Goal: Find specific page/section: Find specific page/section

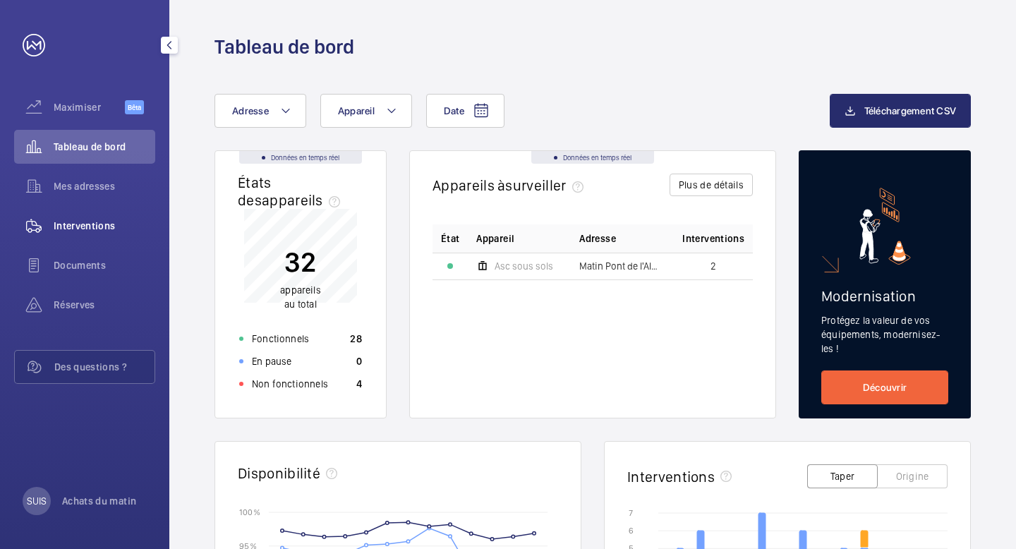
click at [73, 226] on font "Interventions" at bounding box center [85, 225] width 62 height 11
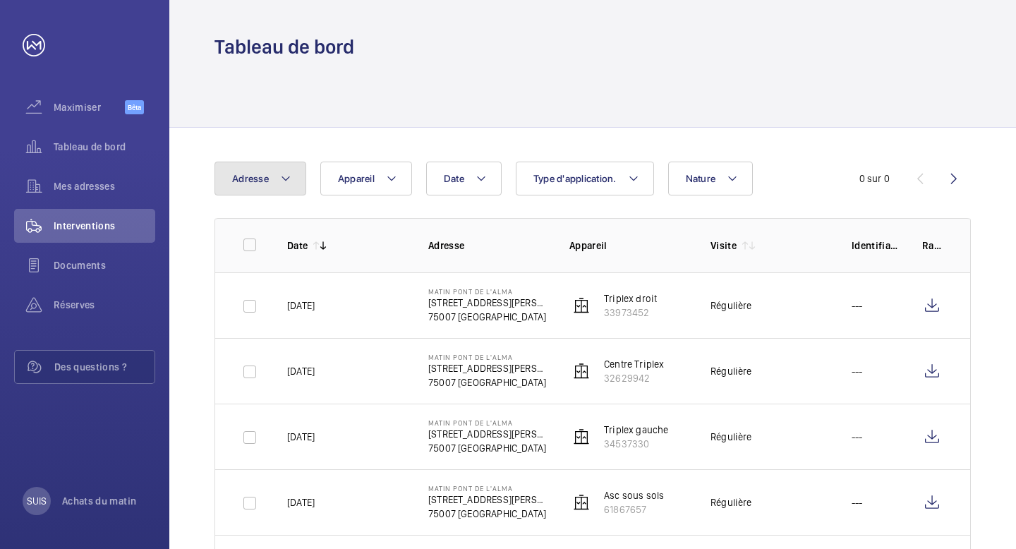
click at [292, 179] on button "Adresse" at bounding box center [260, 179] width 92 height 34
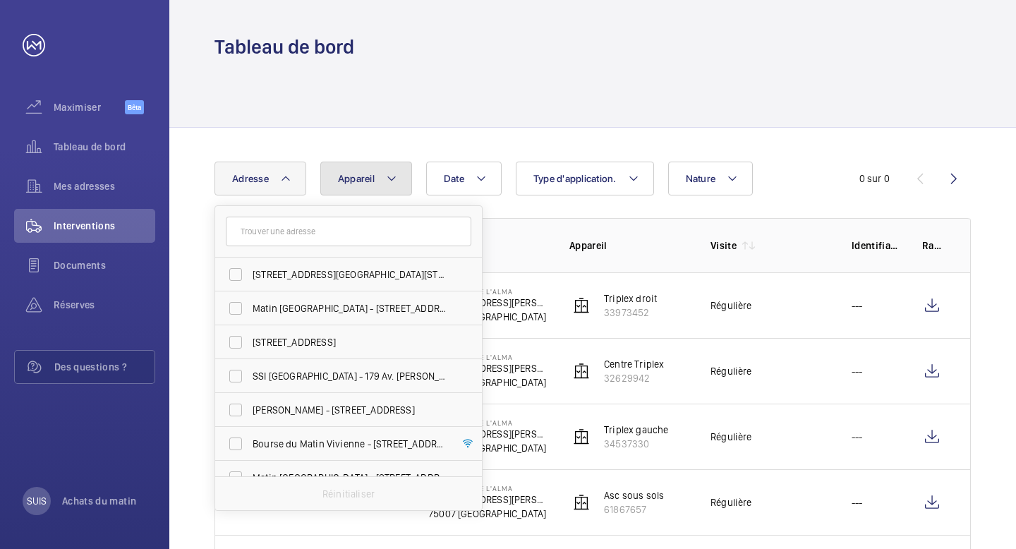
click at [353, 194] on button "Appareil" at bounding box center [366, 179] width 92 height 34
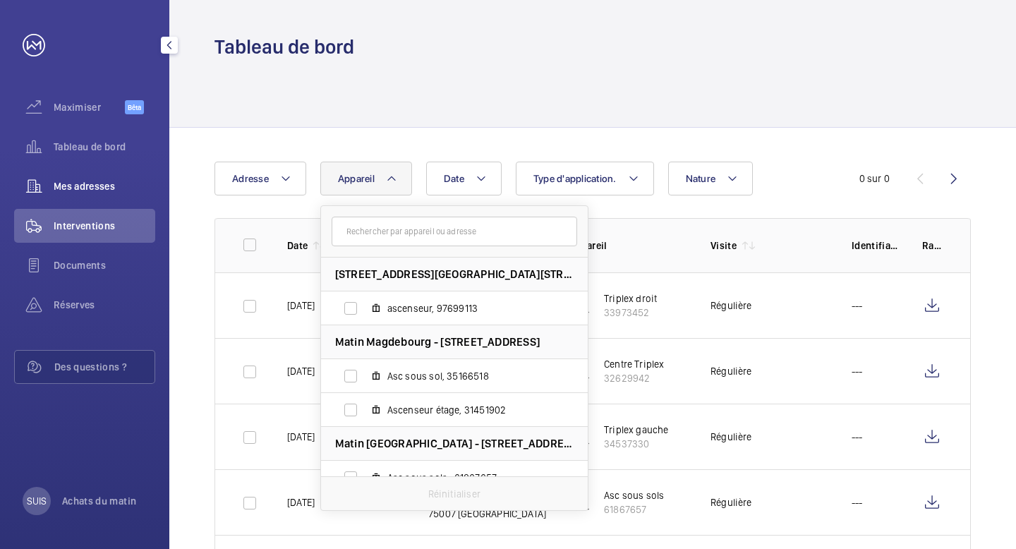
click at [86, 190] on font "Mes adresses" at bounding box center [84, 186] width 61 height 11
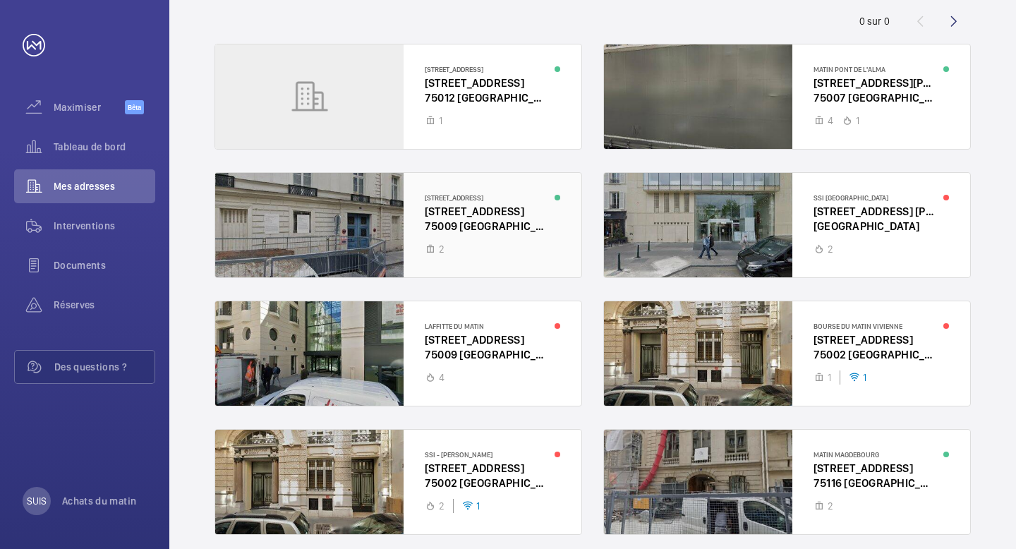
scroll to position [128, 0]
click at [950, 25] on wm-front-icon-button at bounding box center [954, 22] width 34 height 34
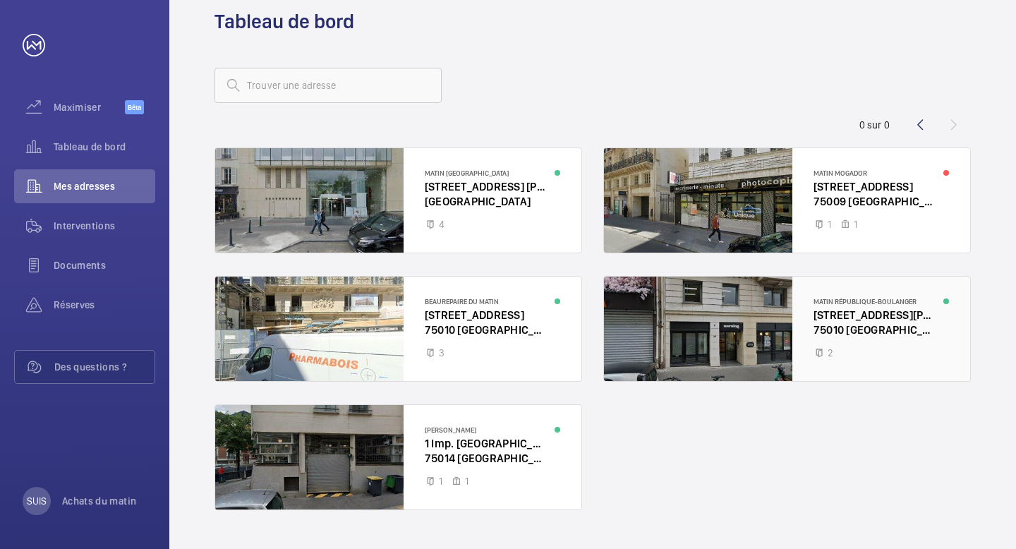
scroll to position [57, 0]
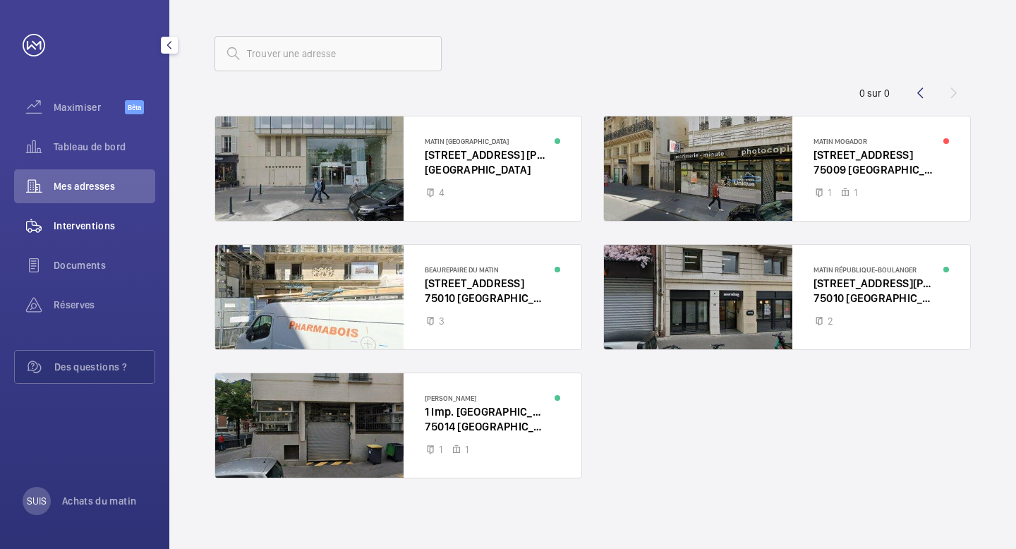
click at [73, 222] on font "Interventions" at bounding box center [85, 225] width 62 height 11
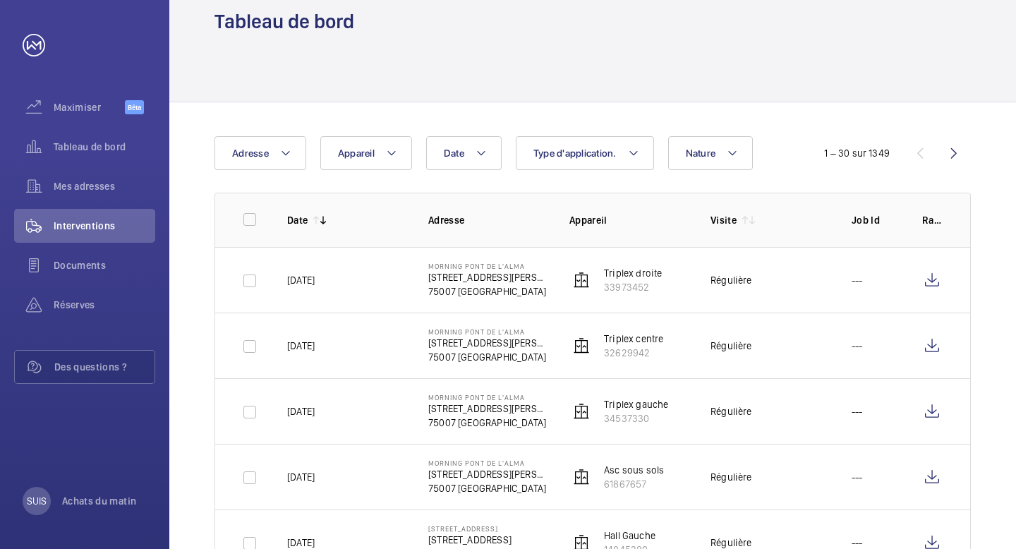
scroll to position [57, 0]
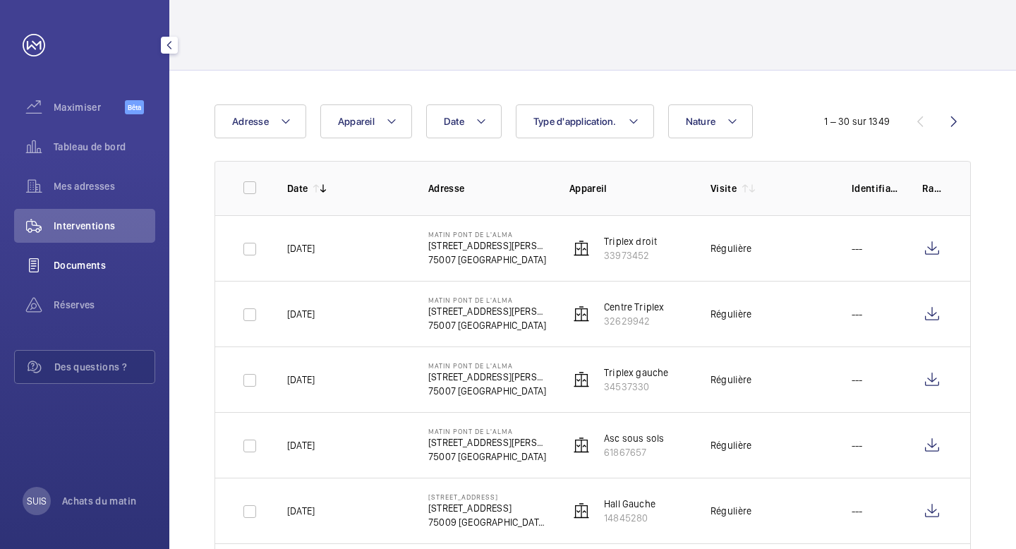
click at [90, 257] on div "Documents" at bounding box center [84, 265] width 141 height 34
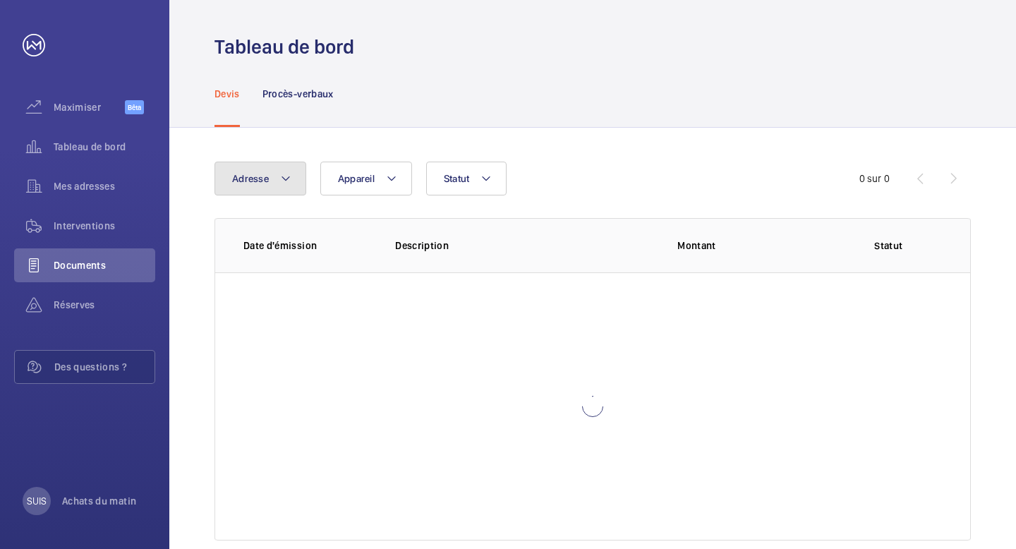
click at [282, 179] on mat-icon at bounding box center [285, 178] width 11 height 17
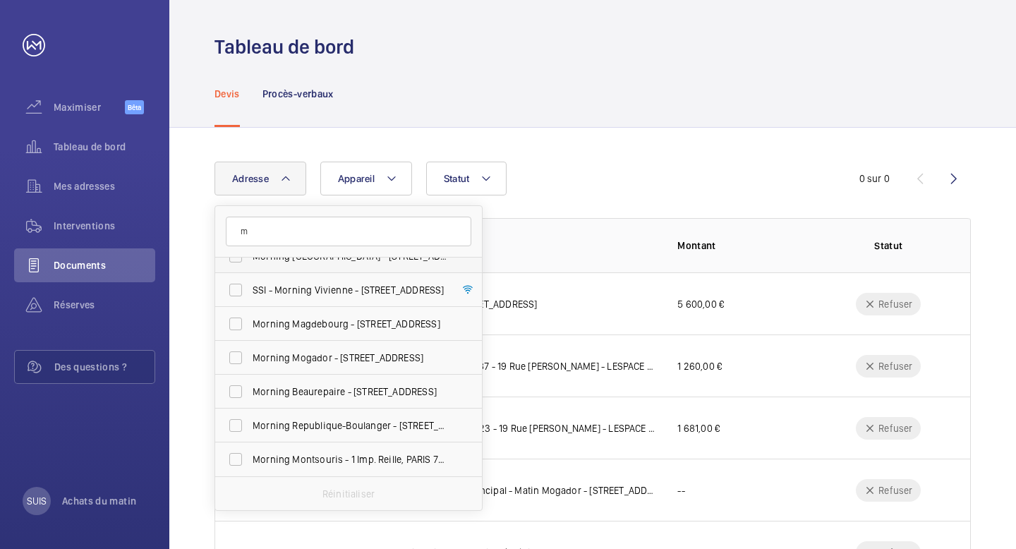
scroll to position [120, 0]
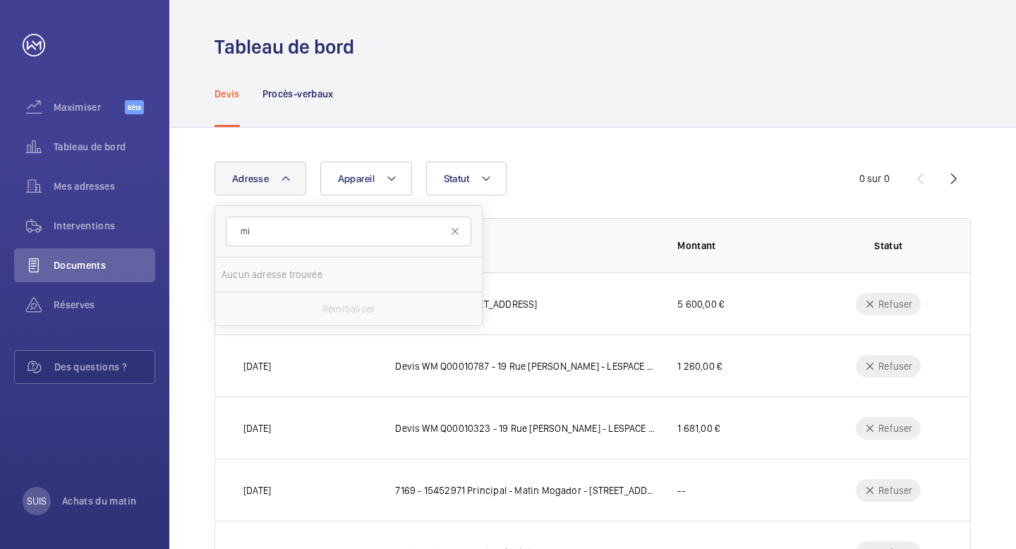
type input "m"
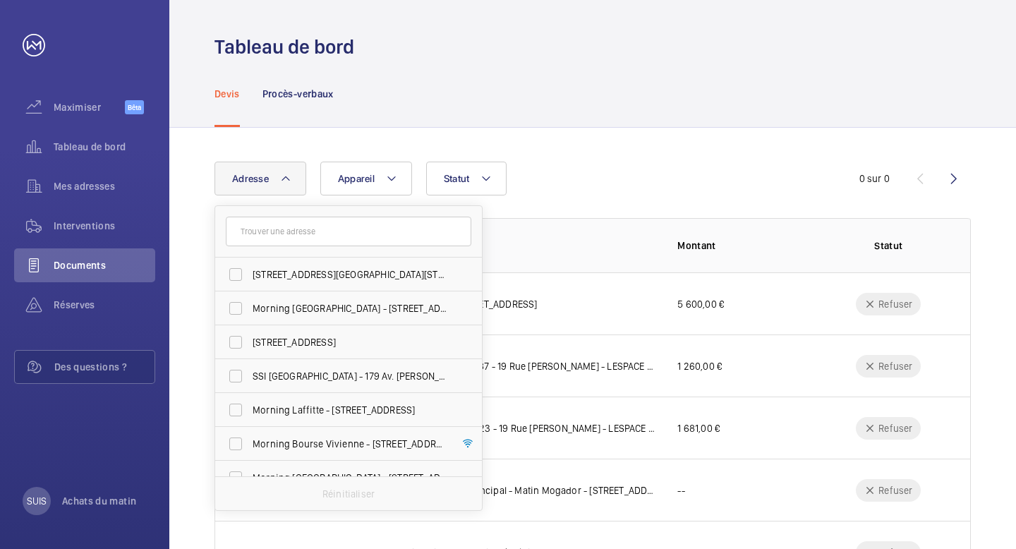
click at [704, 131] on div "Adresse [STREET_ADDRESS][GEOGRAPHIC_DATA][STREET_ADDRESS] - [STREET_ADDRESS][GE…" at bounding box center [592, 527] width 847 height 799
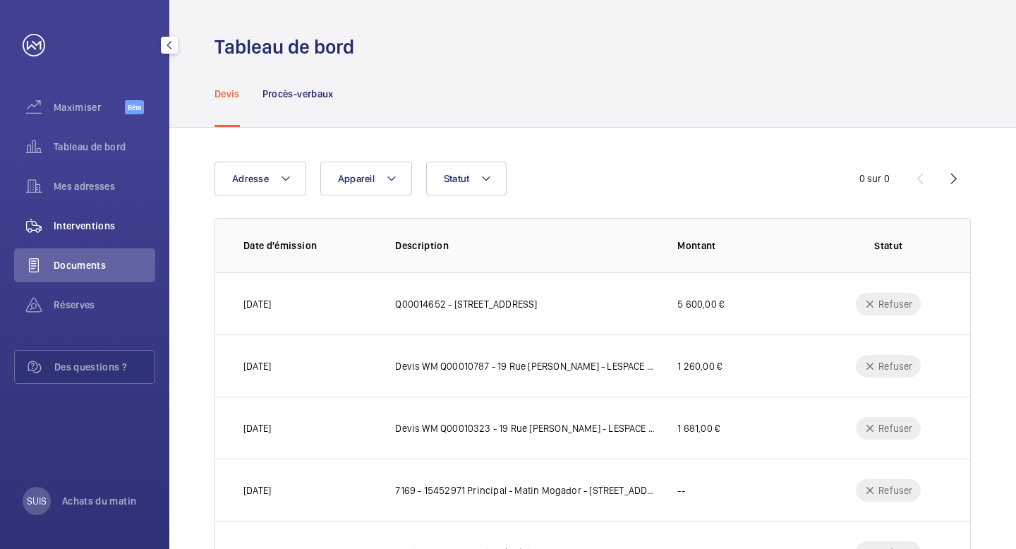
click at [99, 229] on font "Interventions" at bounding box center [85, 225] width 62 height 11
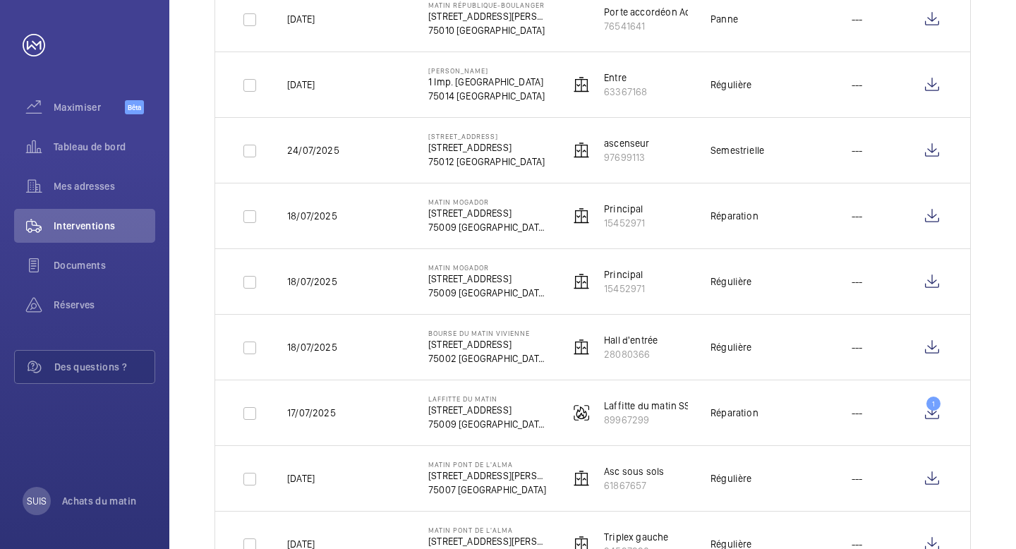
scroll to position [1727, 0]
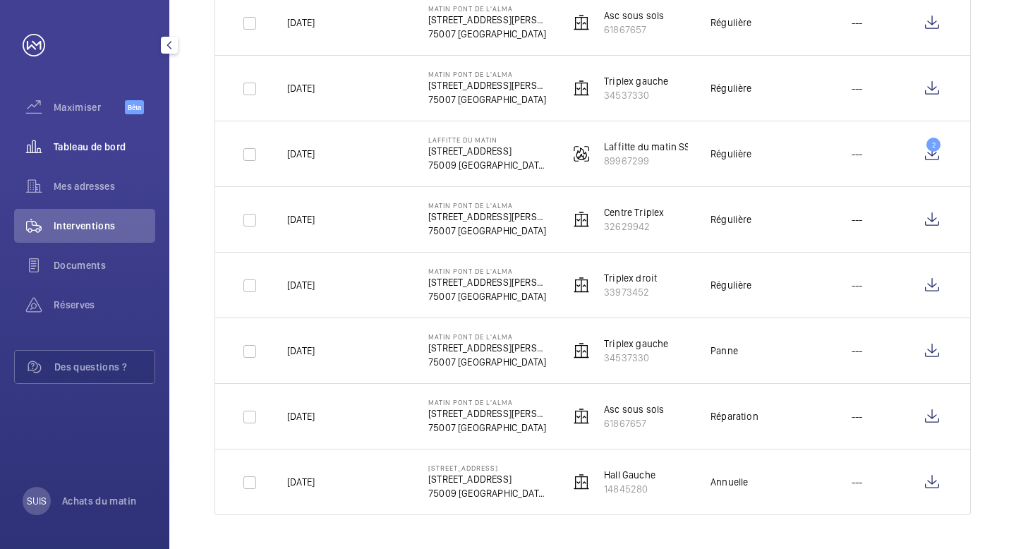
click at [90, 138] on div "Tableau de bord" at bounding box center [84, 147] width 141 height 34
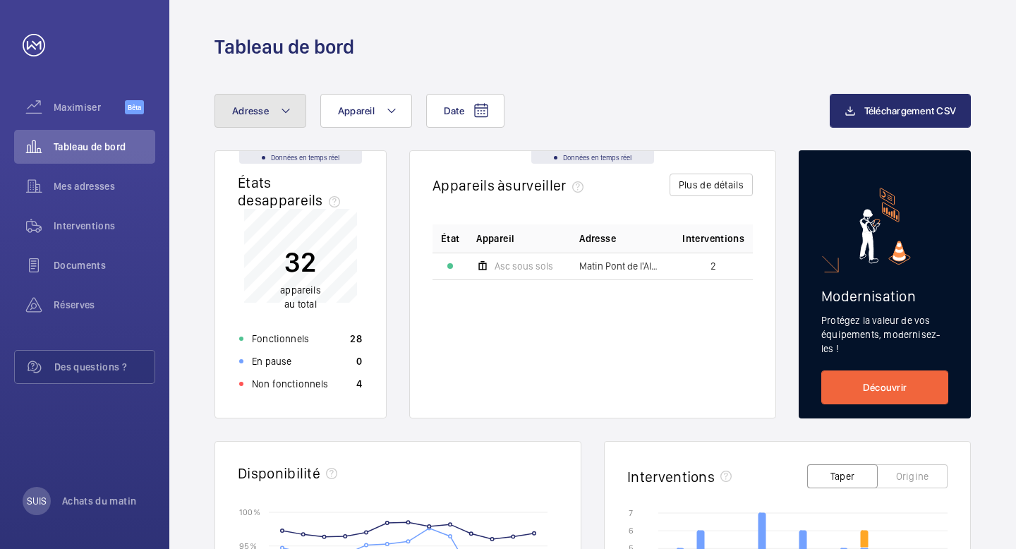
click at [288, 110] on mat-icon at bounding box center [285, 110] width 11 height 17
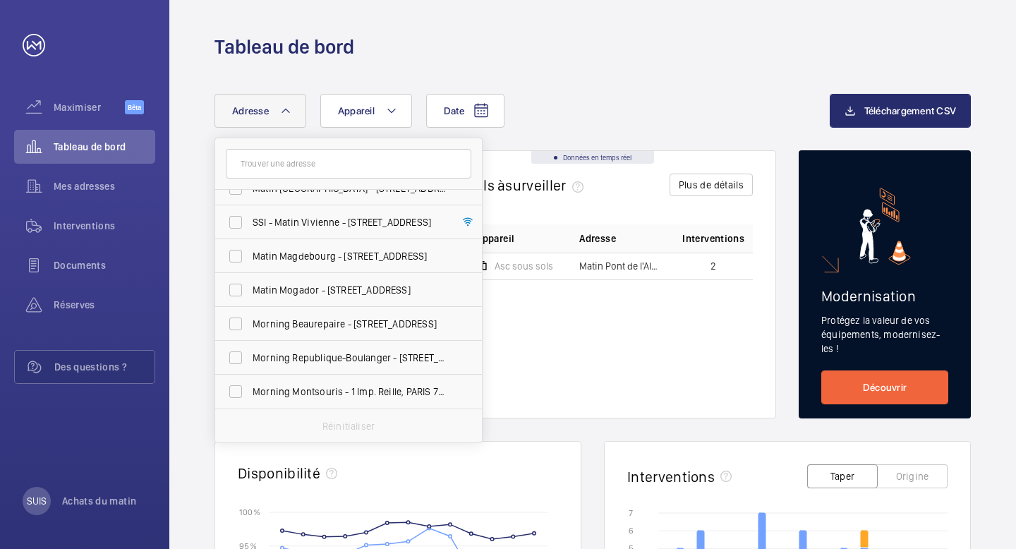
scroll to position [222, 0]
click at [296, 169] on input "text" at bounding box center [349, 164] width 246 height 30
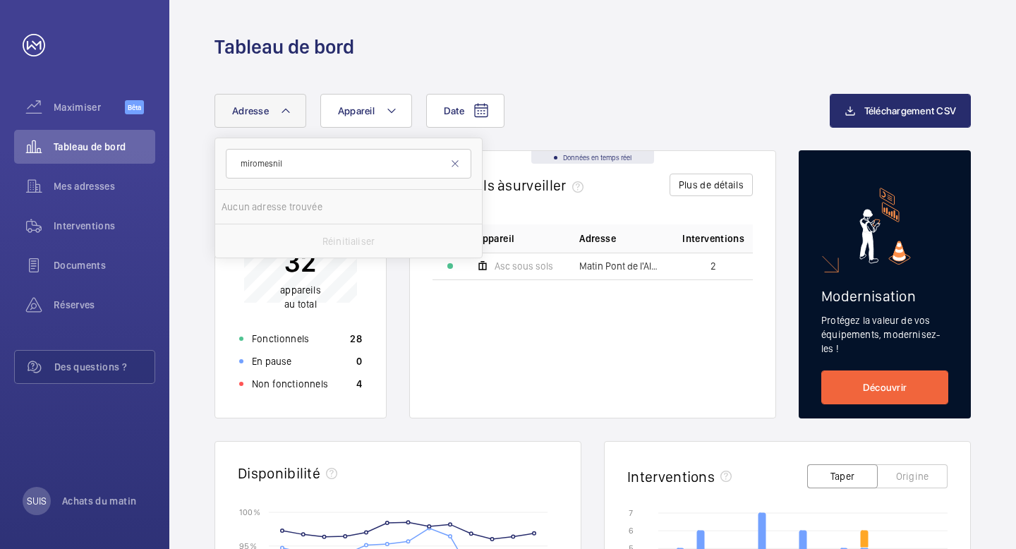
type input "miromesnil"
click at [453, 173] on input "miromesnil" at bounding box center [349, 164] width 246 height 30
click at [453, 168] on mat-icon at bounding box center [454, 163] width 11 height 11
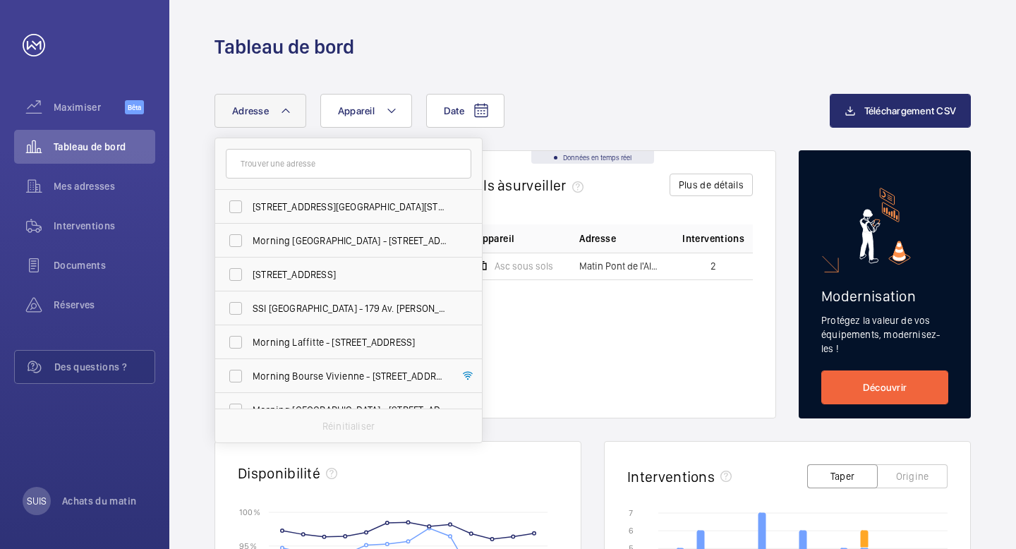
click at [627, 19] on div "Tableau de bord" at bounding box center [592, 30] width 847 height 60
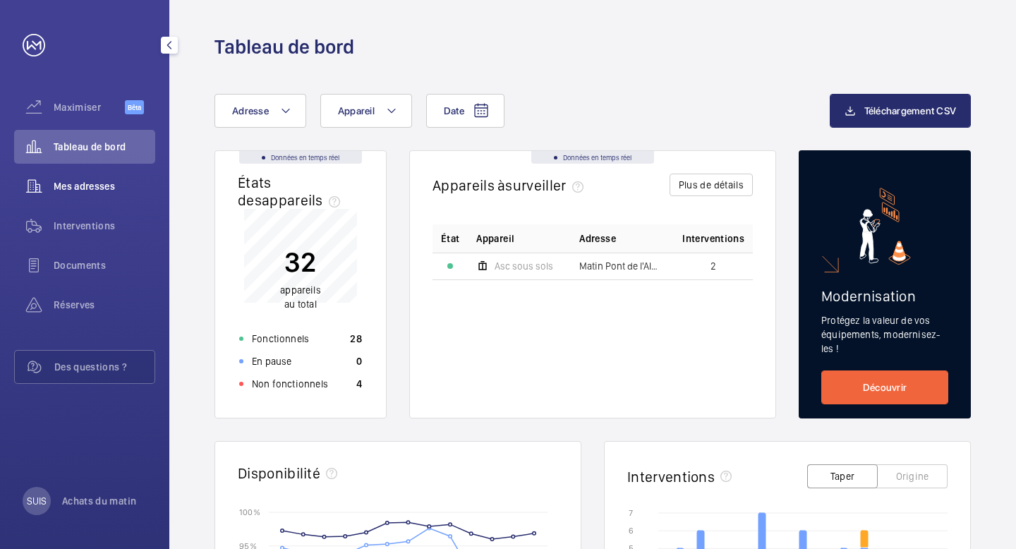
click at [54, 181] on font "Mes adresses" at bounding box center [84, 186] width 61 height 11
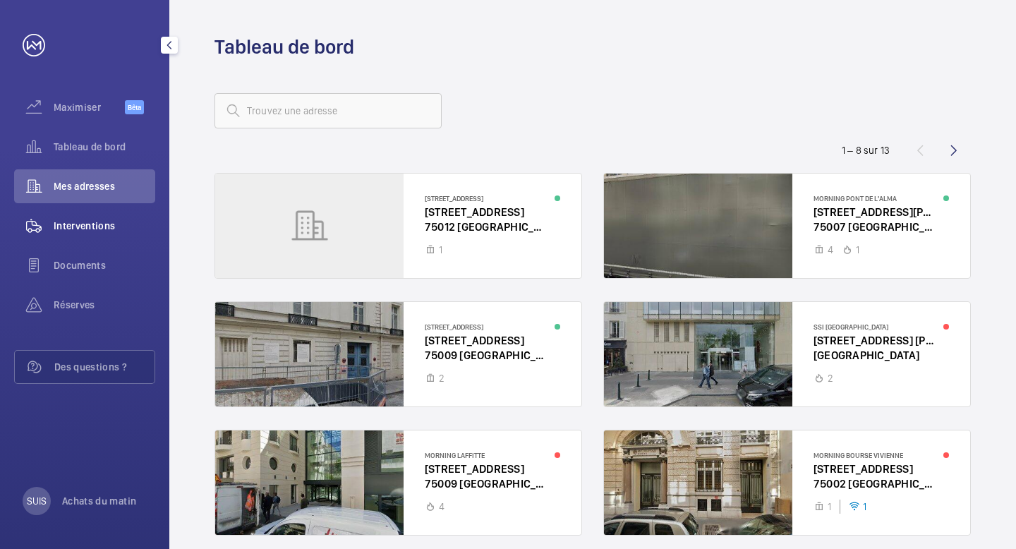
click at [78, 238] on div "Interventions" at bounding box center [84, 226] width 141 height 34
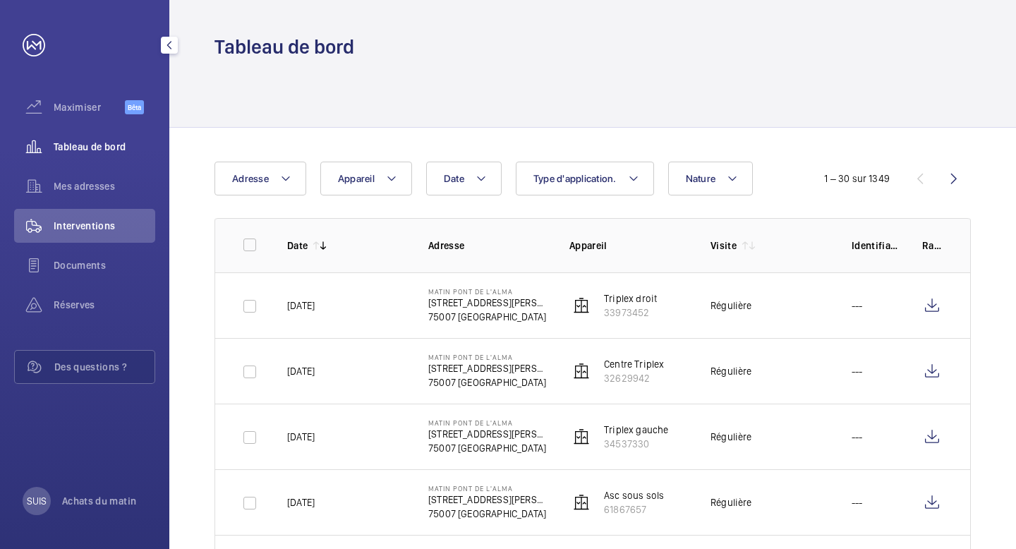
click at [80, 145] on font "Tableau de bord" at bounding box center [90, 146] width 72 height 11
